Goal: Book appointment/travel/reservation

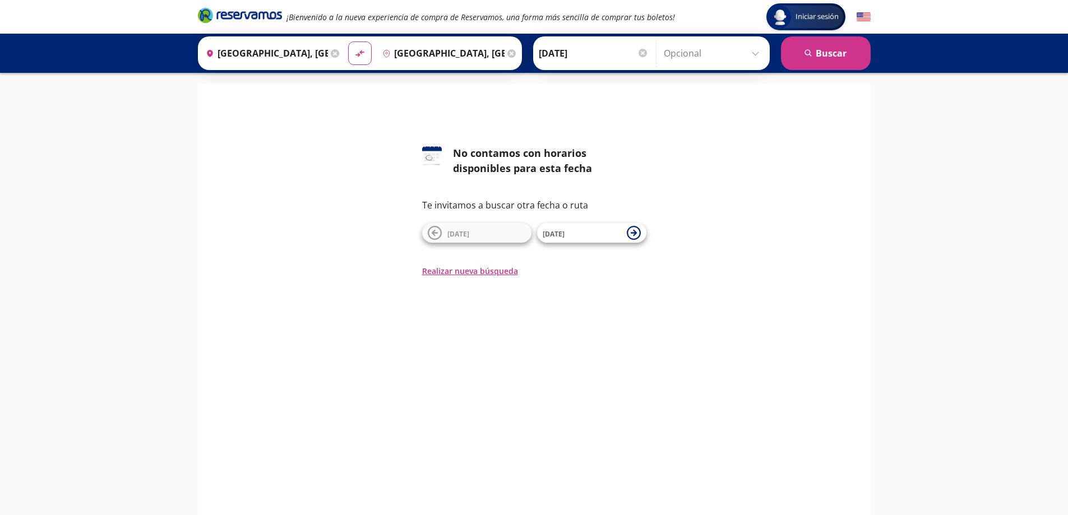
click at [568, 54] on input "[DATE]" at bounding box center [594, 53] width 110 height 28
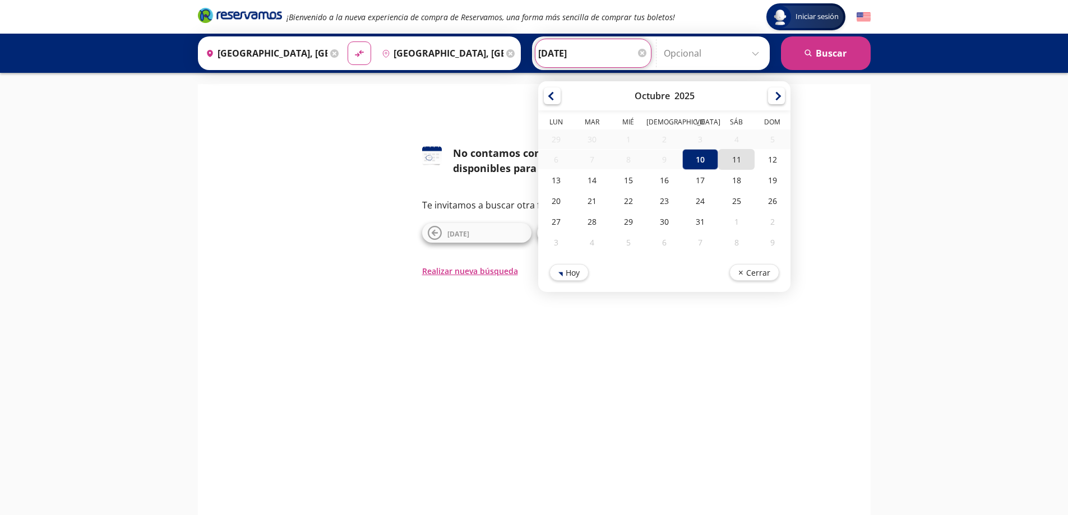
click at [734, 163] on div "11" at bounding box center [736, 159] width 36 height 21
type input "[DATE]"
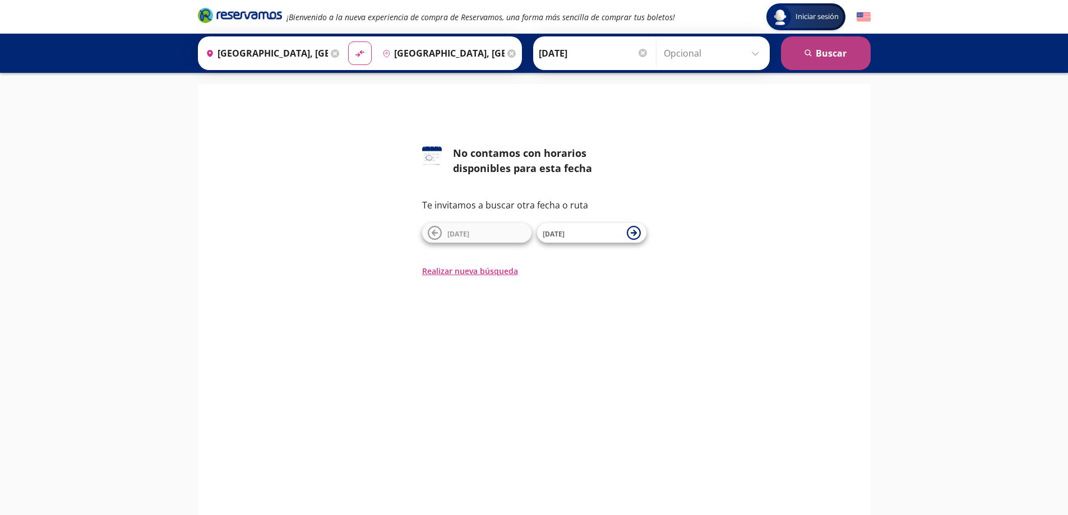
click at [813, 51] on button "search [GEOGRAPHIC_DATA]" at bounding box center [826, 53] width 90 height 34
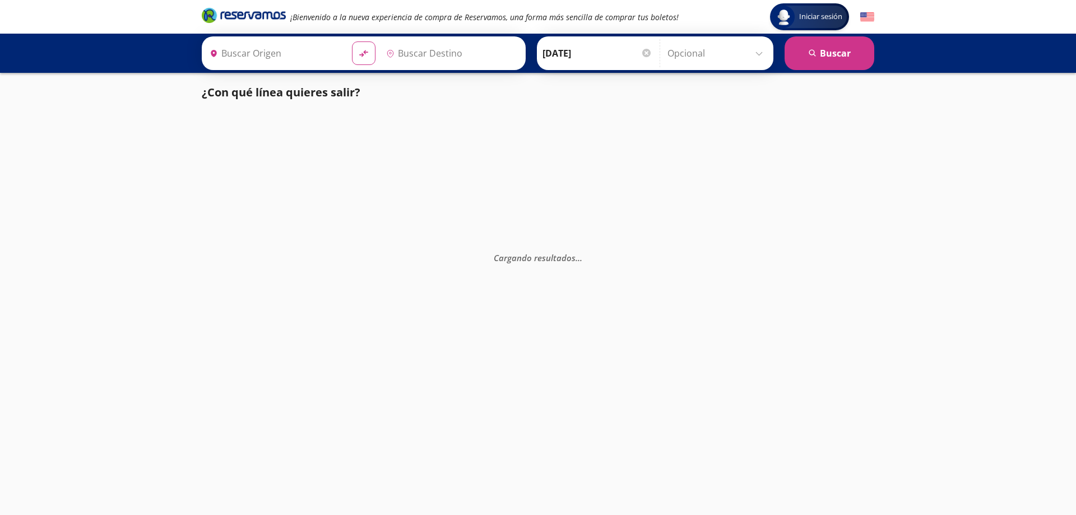
type input "[GEOGRAPHIC_DATA], [GEOGRAPHIC_DATA]"
